Goal: Transaction & Acquisition: Purchase product/service

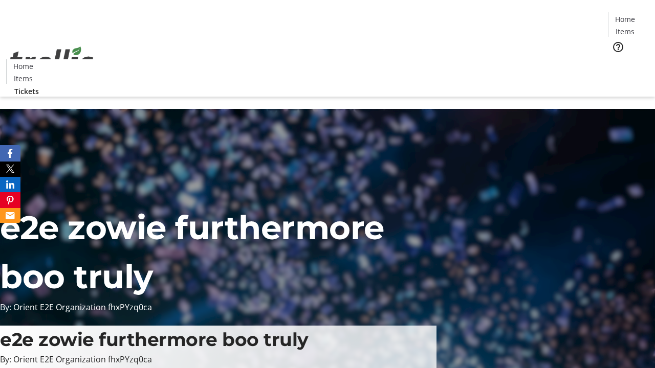
click at [616, 59] on span "Tickets" at bounding box center [628, 64] width 25 height 11
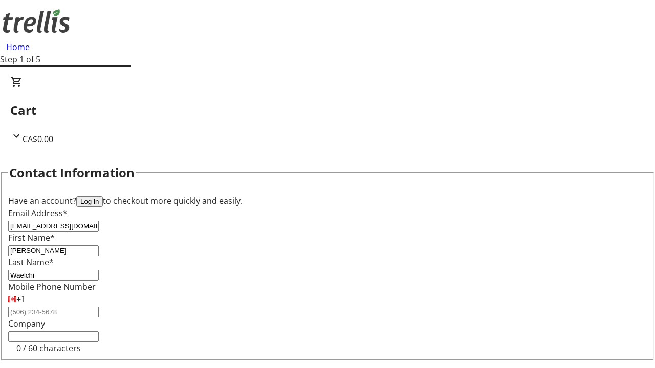
type input "Waelchi"
